Goal: Information Seeking & Learning: Learn about a topic

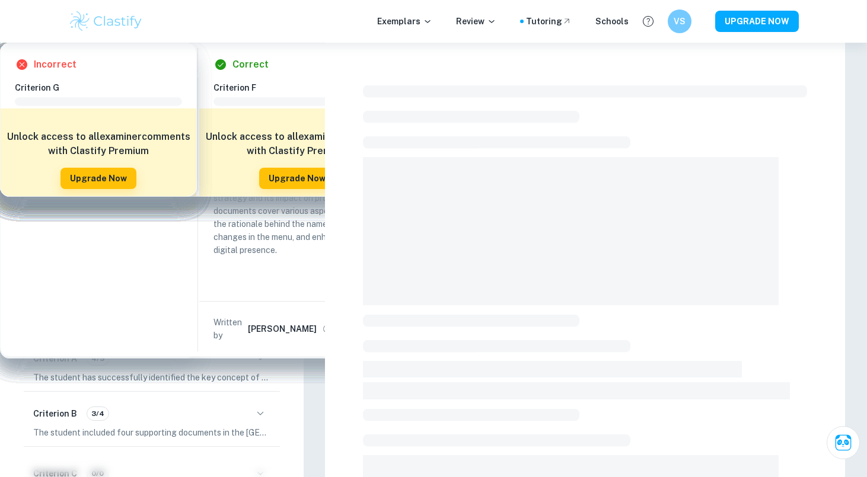
click at [104, 165] on span "Business and Management-HL" at bounding box center [97, 168] width 127 height 12
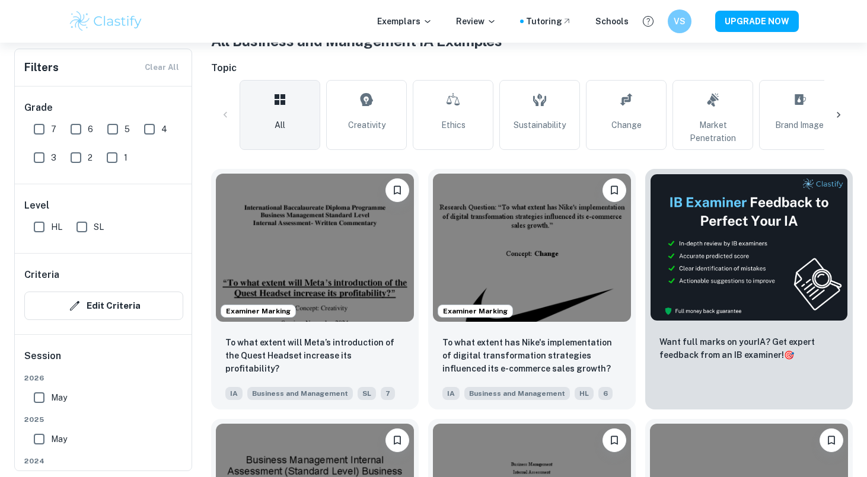
scroll to position [268, 0]
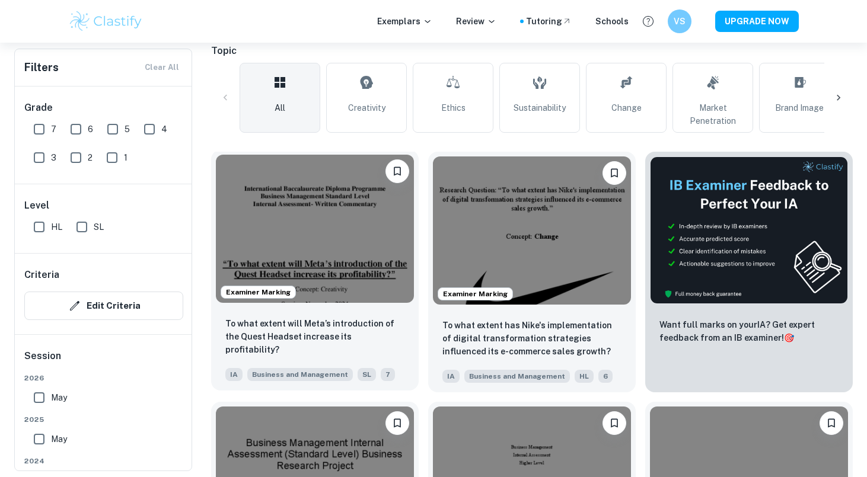
click at [384, 219] on img at bounding box center [315, 229] width 198 height 148
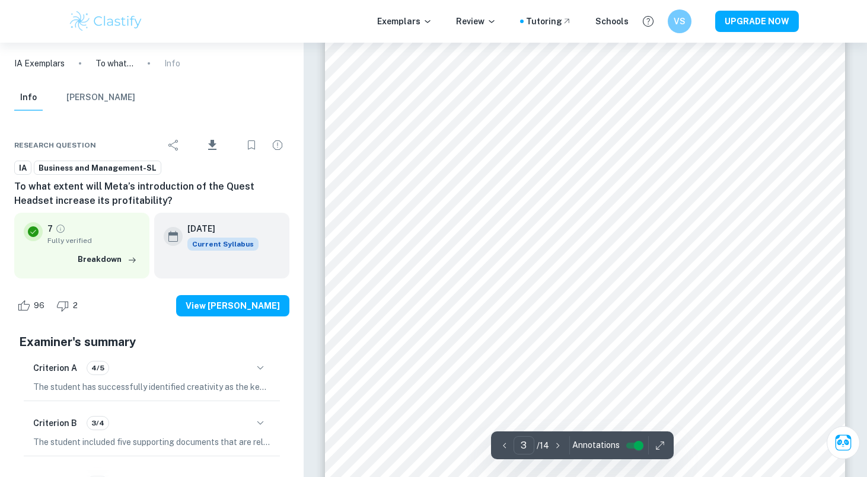
scroll to position [1721, 0]
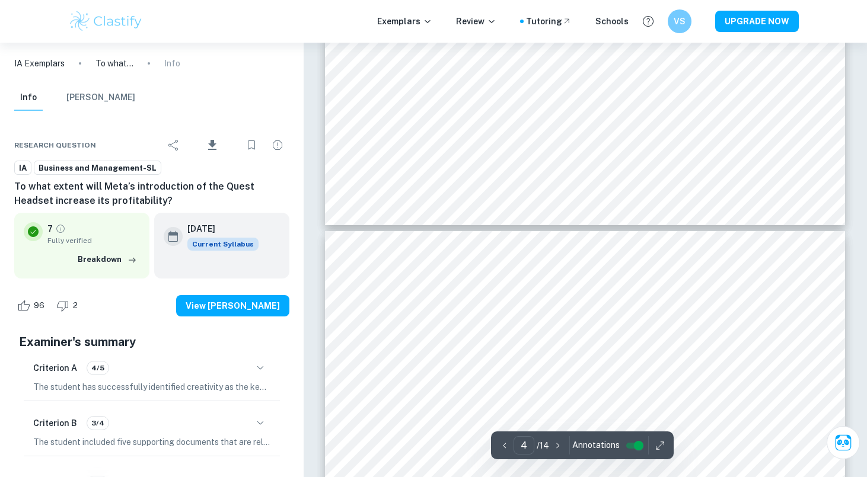
type input "3"
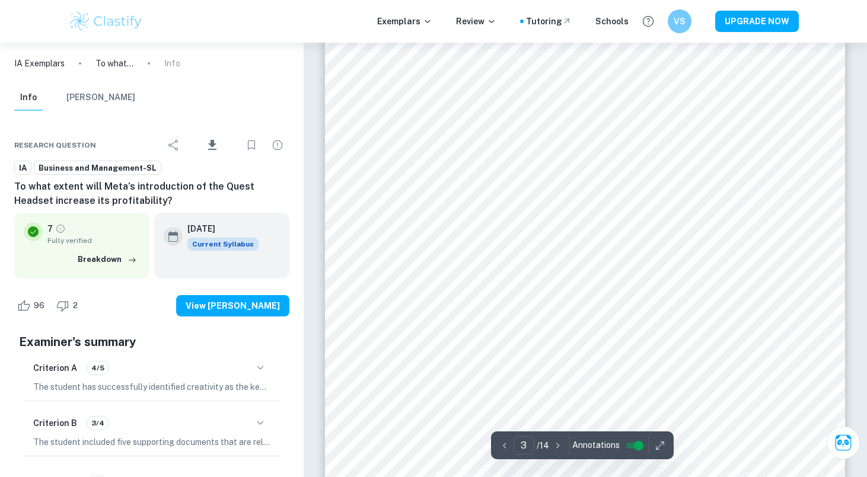
scroll to position [1686, 0]
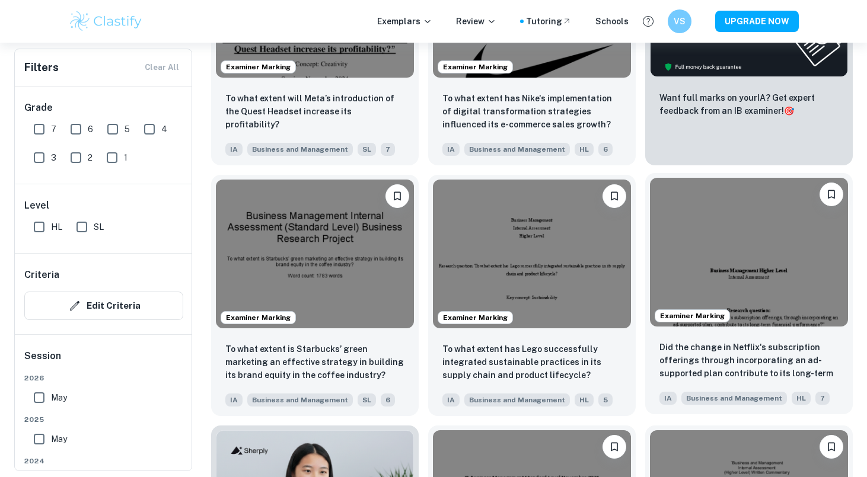
scroll to position [503, 0]
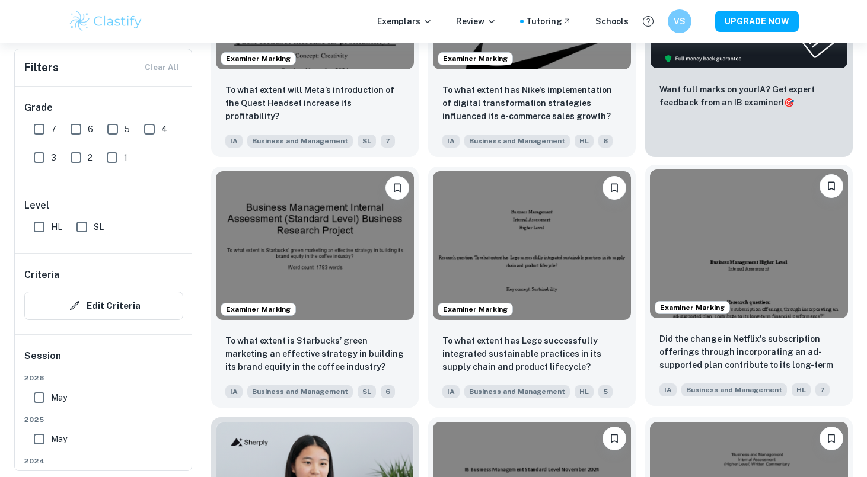
click at [731, 260] on img at bounding box center [749, 244] width 198 height 148
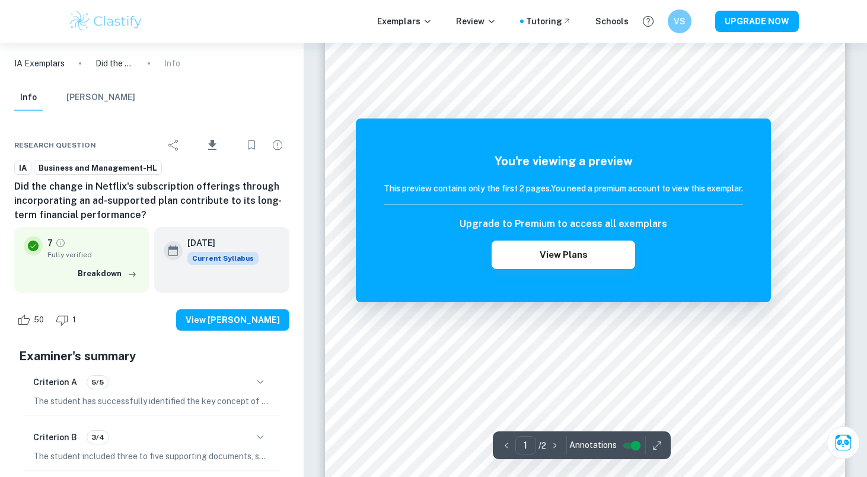
scroll to position [83, 0]
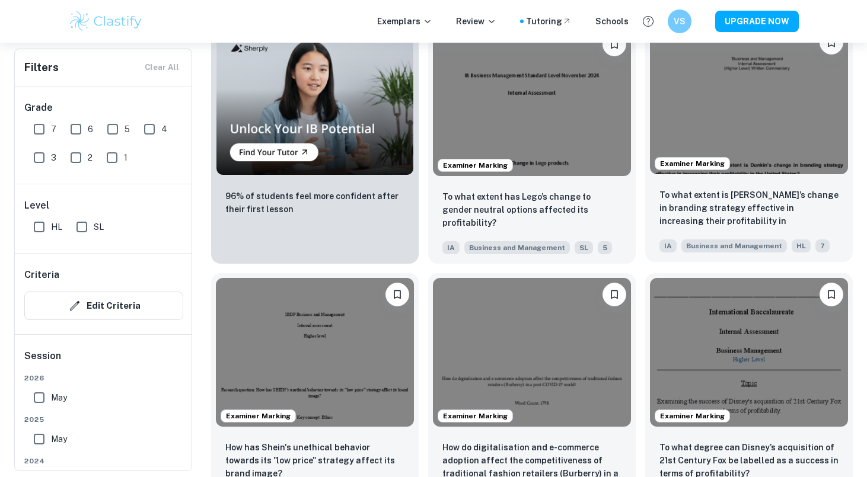
scroll to position [904, 0]
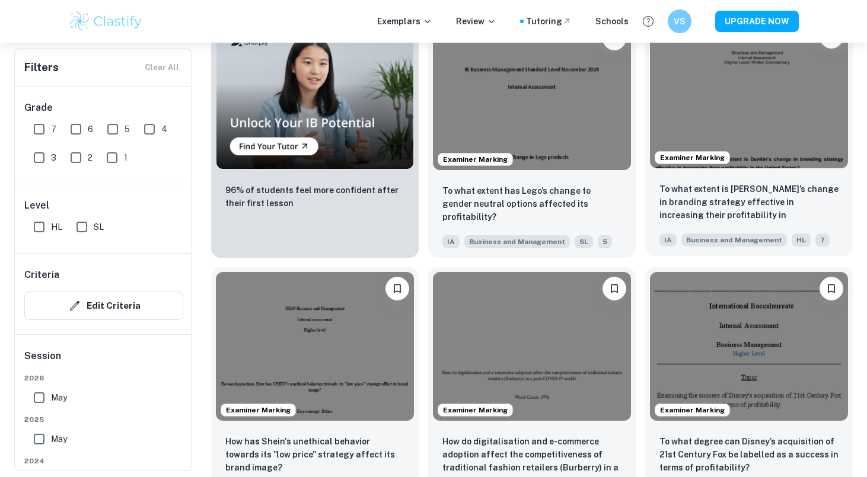
click at [757, 133] on img at bounding box center [749, 94] width 198 height 148
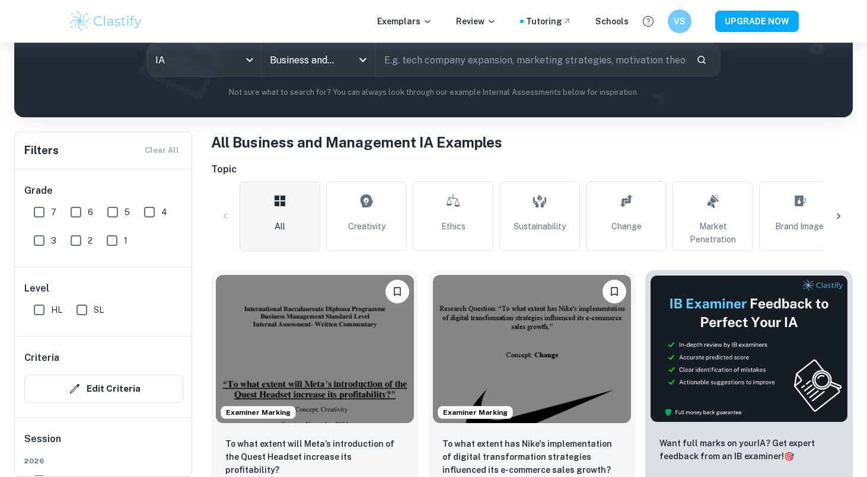
scroll to position [156, 0]
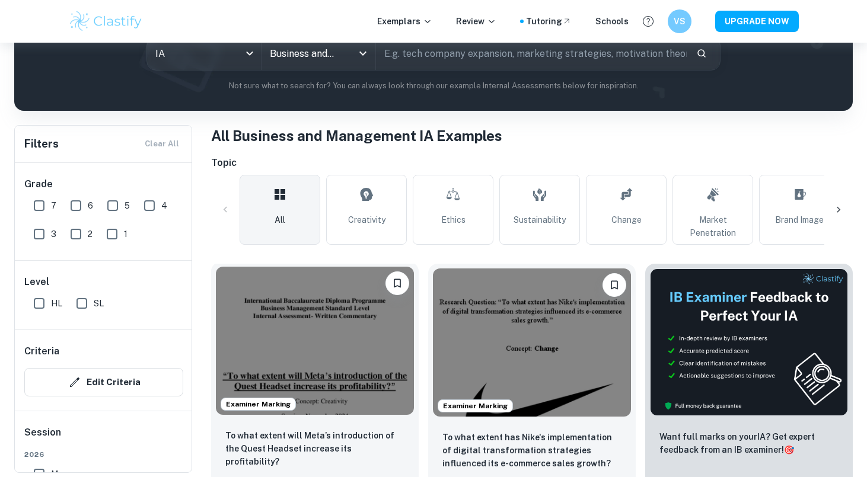
click at [334, 345] on img at bounding box center [315, 341] width 198 height 148
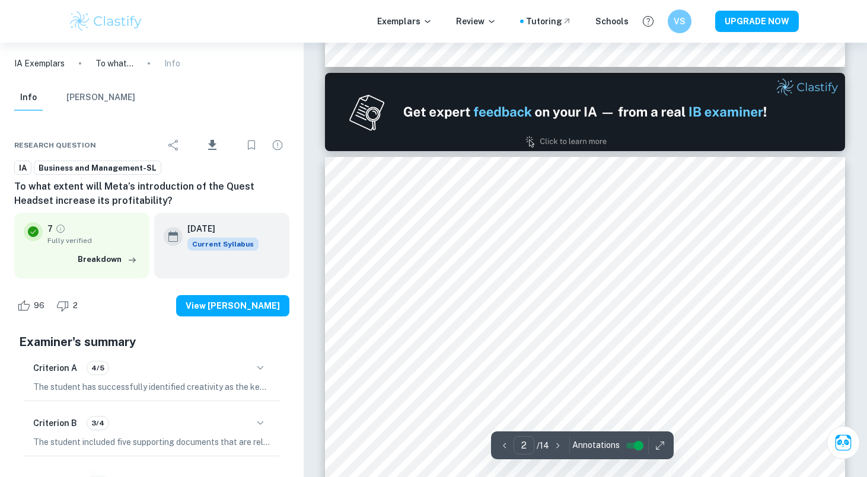
type input "1"
